Goal: Register for event/course

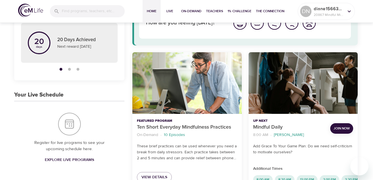
scroll to position [85, 0]
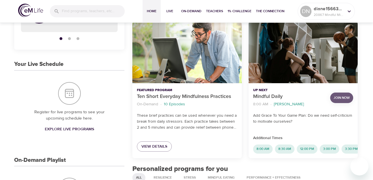
click at [341, 97] on span "Join Now" at bounding box center [341, 98] width 16 height 6
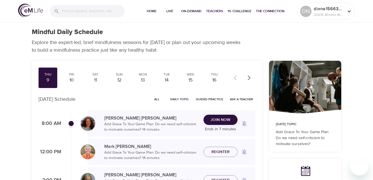
click at [210, 117] on span "Join Now" at bounding box center [220, 119] width 25 height 7
